Goal: Transaction & Acquisition: Subscribe to service/newsletter

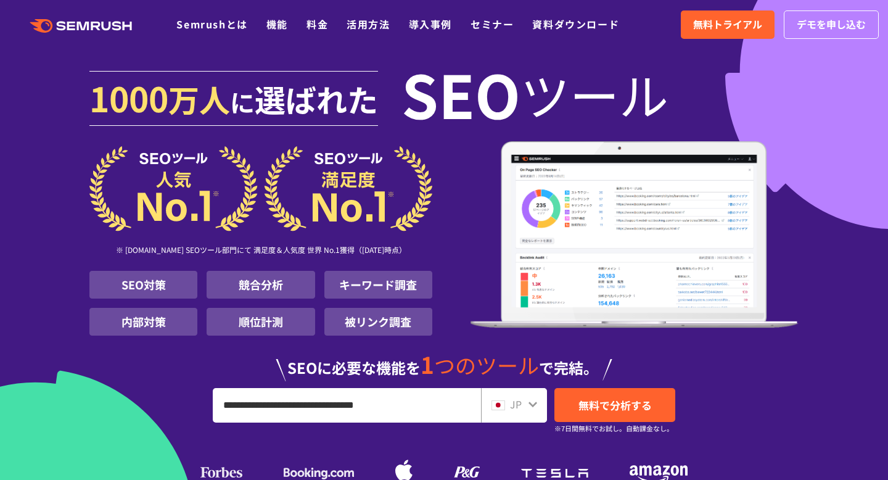
type input "**********"
click at [581, 425] on small "※7日間無料でお試し。自動課金なし。" at bounding box center [614, 429] width 119 height 12
click at [617, 400] on span "無料で分析する" at bounding box center [615, 404] width 73 height 15
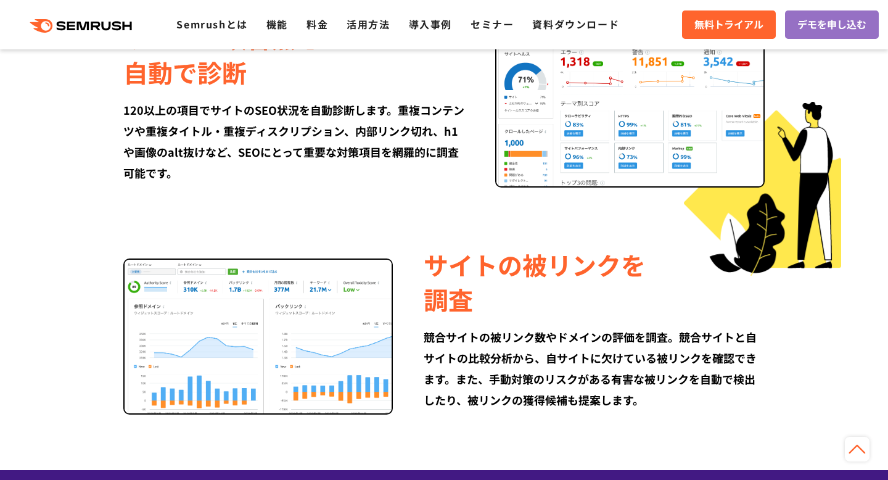
scroll to position [1496, 0]
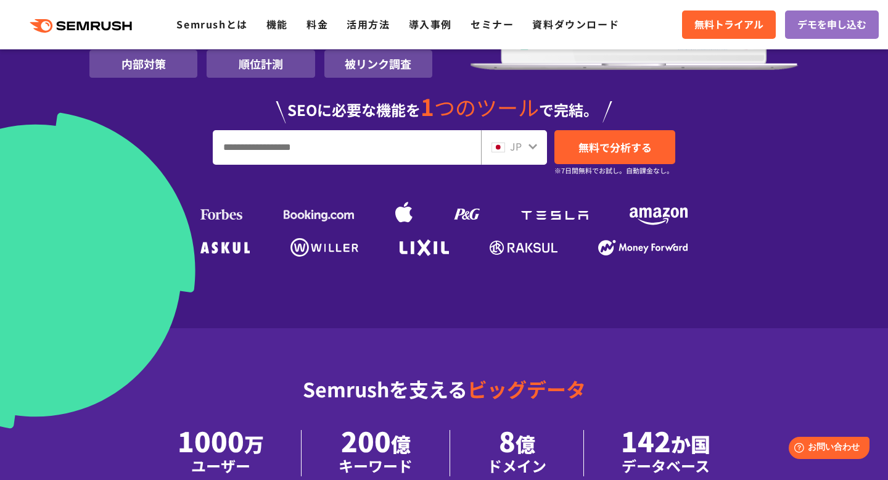
scroll to position [252, 0]
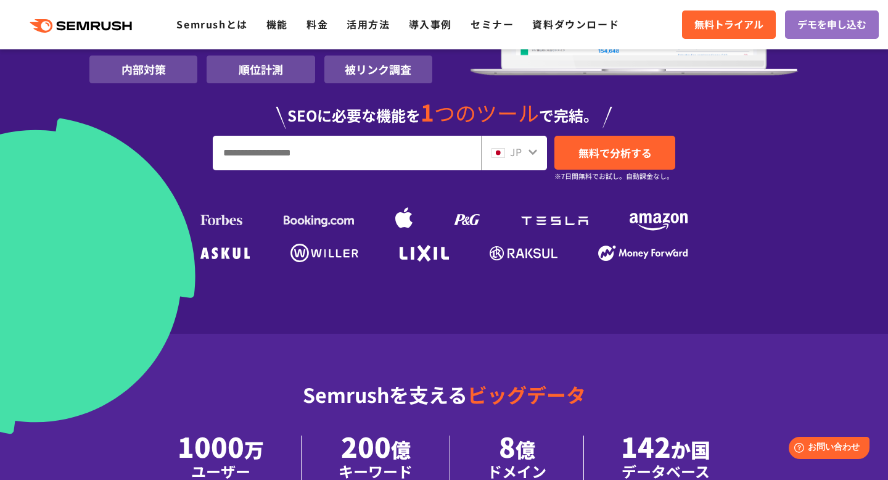
click at [421, 152] on input "URL、キーワードを入力してください" at bounding box center [346, 152] width 267 height 33
click at [500, 246] on img at bounding box center [524, 253] width 68 height 14
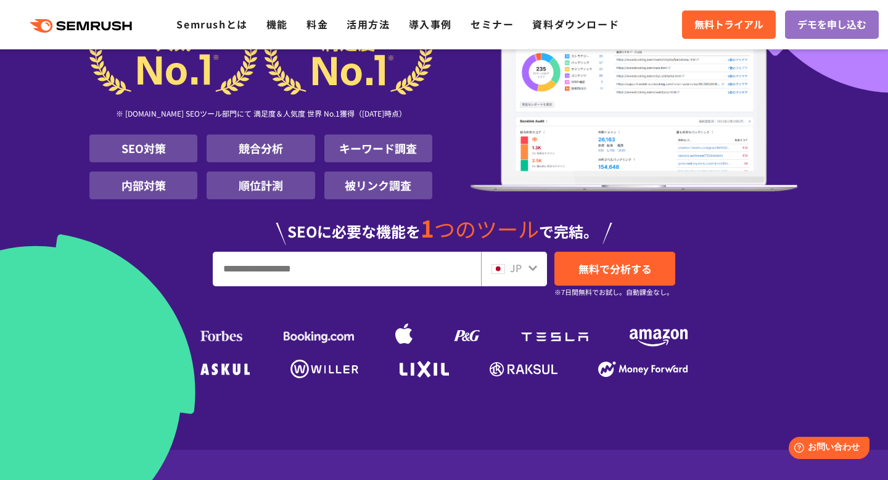
scroll to position [107, 0]
